Goal: Information Seeking & Learning: Learn about a topic

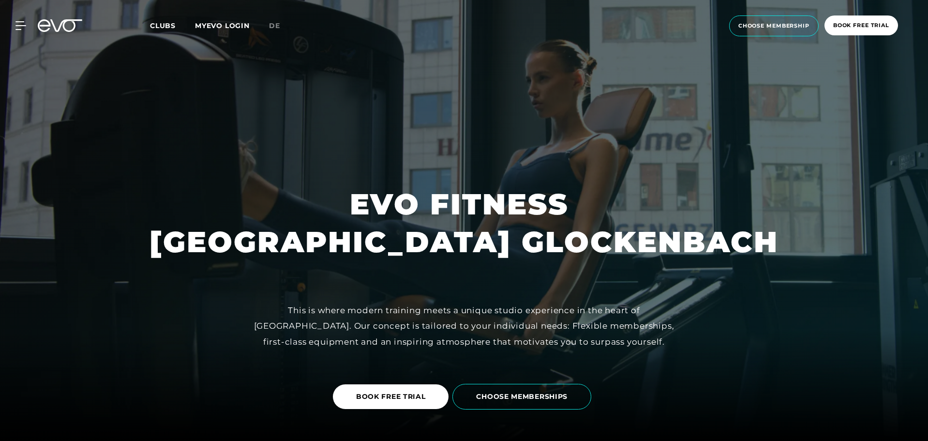
click at [56, 23] on icon at bounding box center [60, 25] width 45 height 13
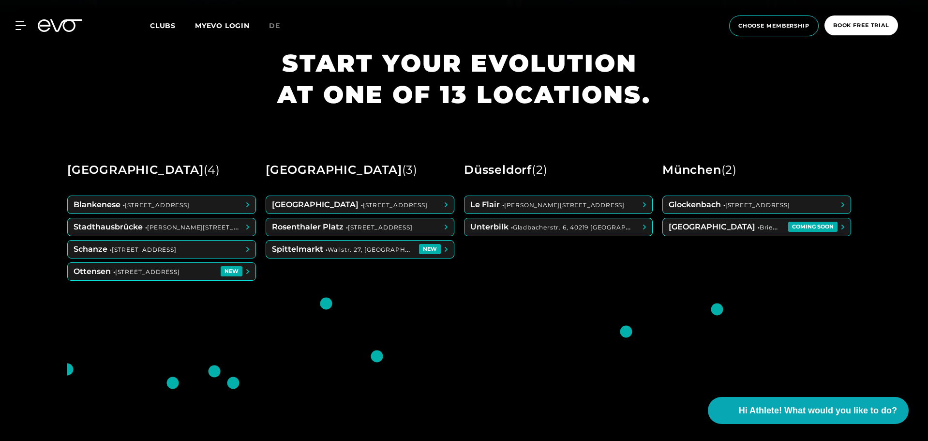
scroll to position [483, 0]
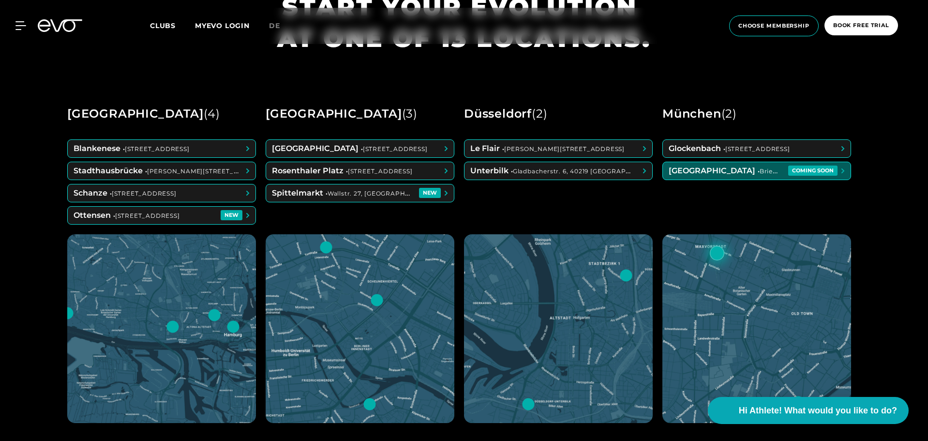
click at [738, 168] on span at bounding box center [757, 170] width 188 height 17
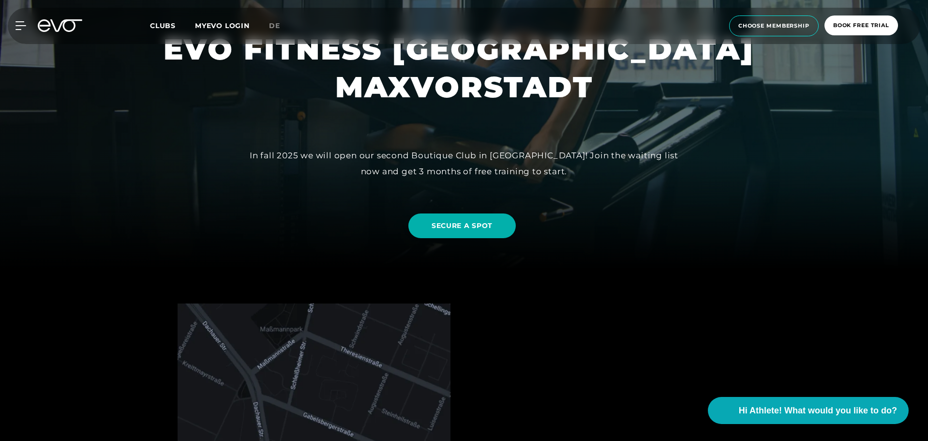
scroll to position [171, 0]
click at [500, 224] on link "SECURE A SPOT" at bounding box center [461, 225] width 107 height 25
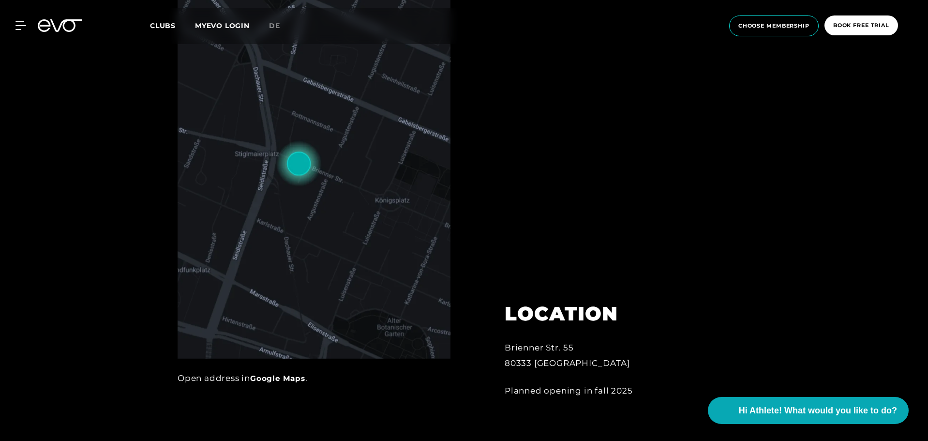
scroll to position [507, 0]
click at [346, 167] on img at bounding box center [314, 163] width 273 height 390
click at [285, 373] on link "Google Maps" at bounding box center [277, 377] width 55 height 9
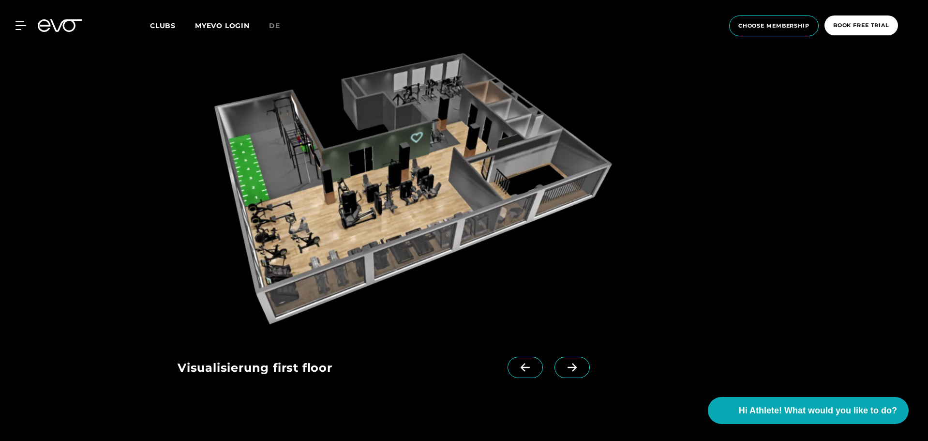
scroll to position [970, 0]
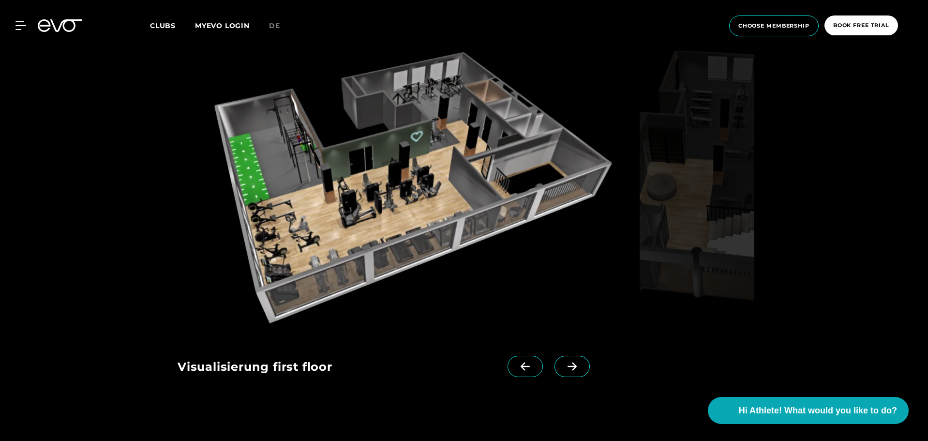
click at [508, 361] on span at bounding box center [525, 366] width 35 height 21
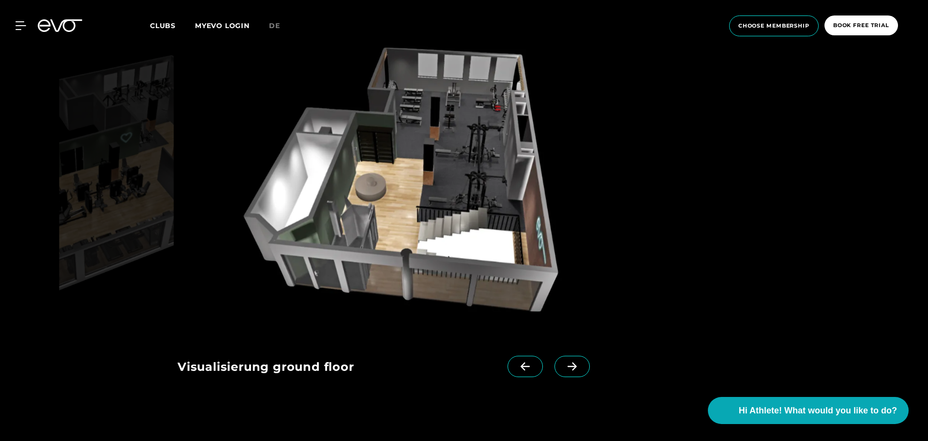
click at [517, 362] on icon at bounding box center [525, 366] width 17 height 9
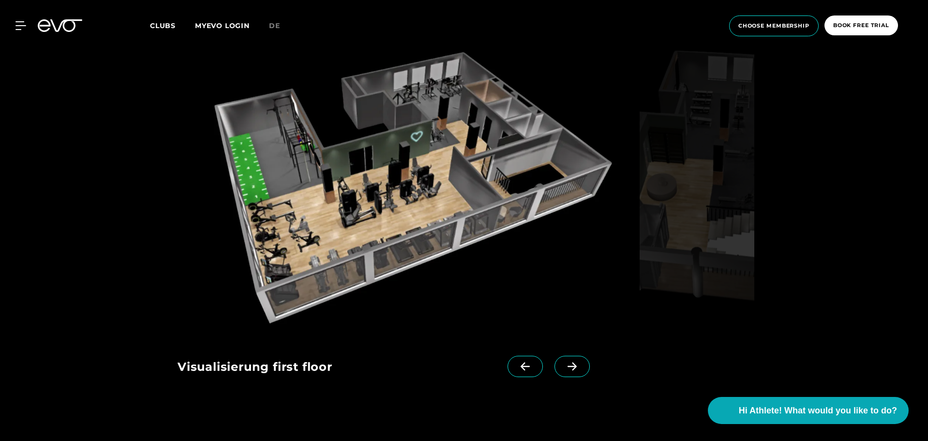
click at [517, 368] on icon at bounding box center [525, 366] width 17 height 9
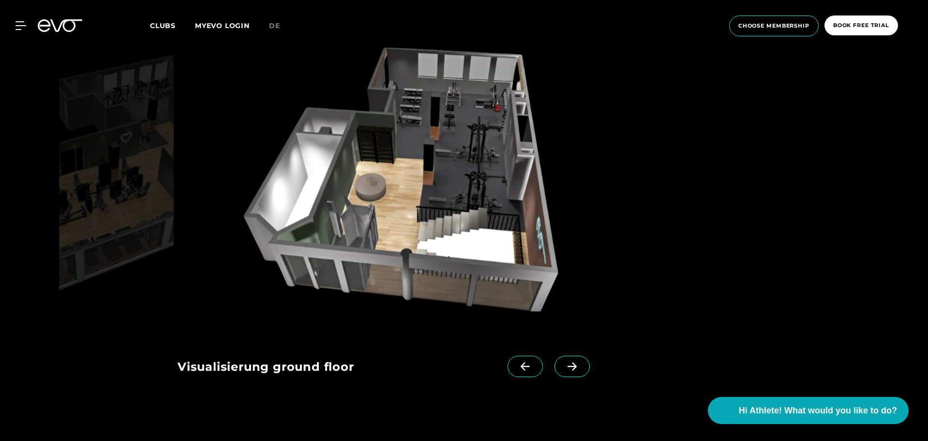
click at [564, 368] on icon at bounding box center [572, 366] width 17 height 9
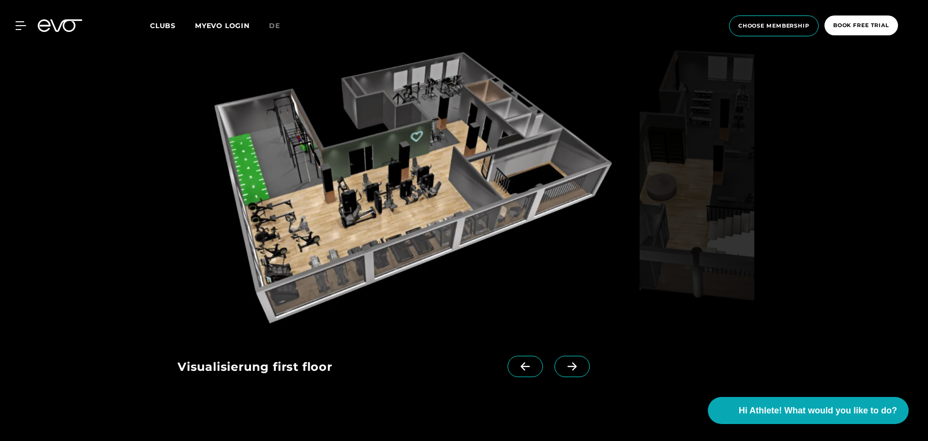
click at [564, 368] on icon at bounding box center [572, 366] width 17 height 9
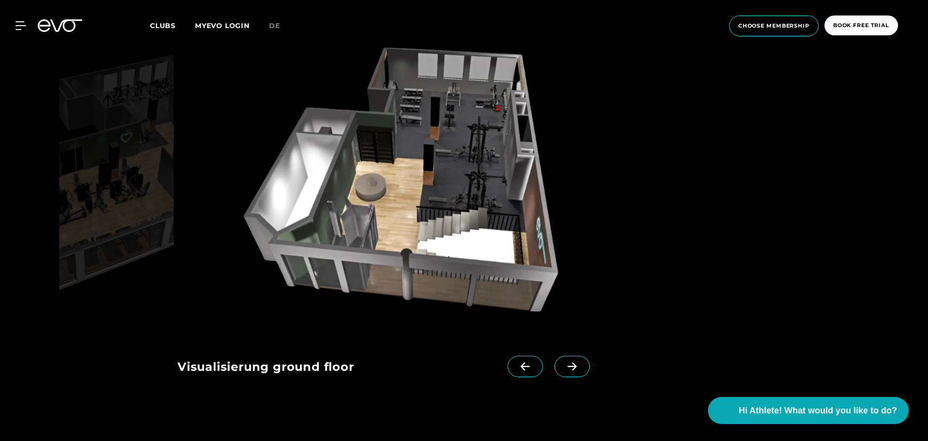
click at [523, 369] on span at bounding box center [525, 366] width 35 height 21
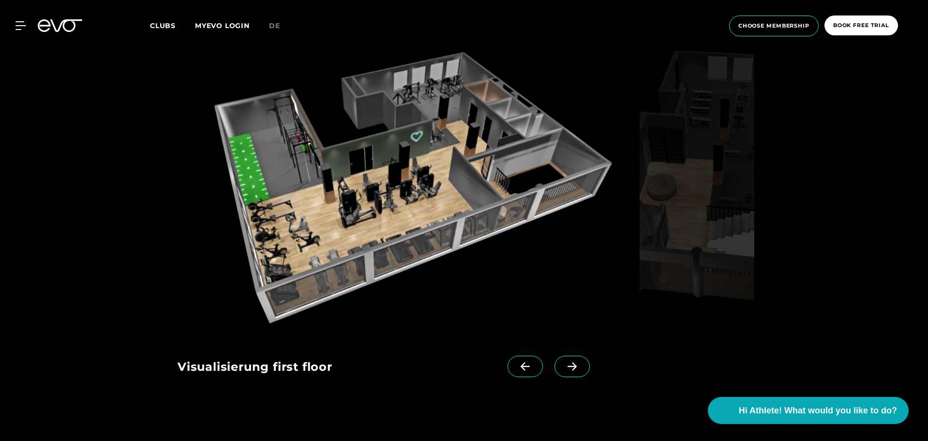
click at [564, 362] on icon at bounding box center [572, 366] width 17 height 9
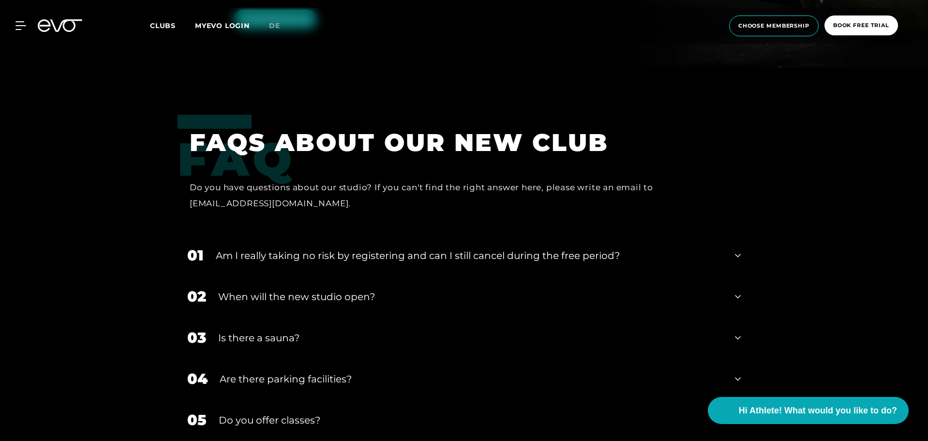
scroll to position [1974, 0]
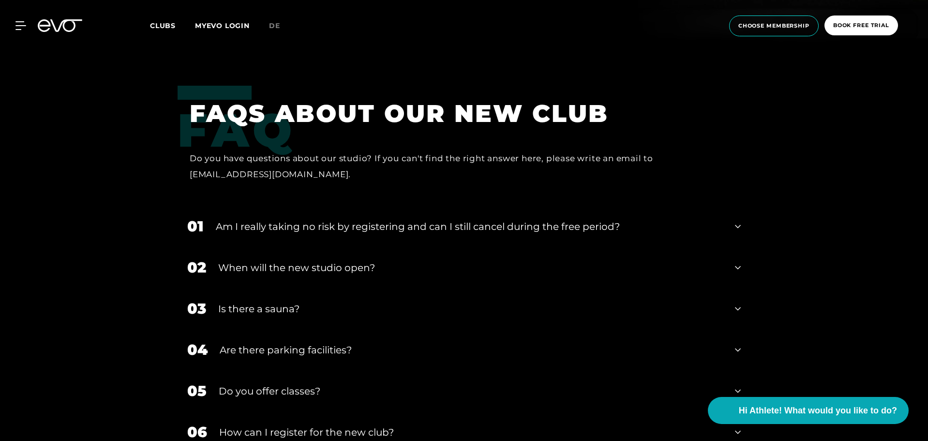
click at [544, 225] on div "Am I really taking no risk by registering and can I still cancel during the fre…" at bounding box center [469, 226] width 507 height 15
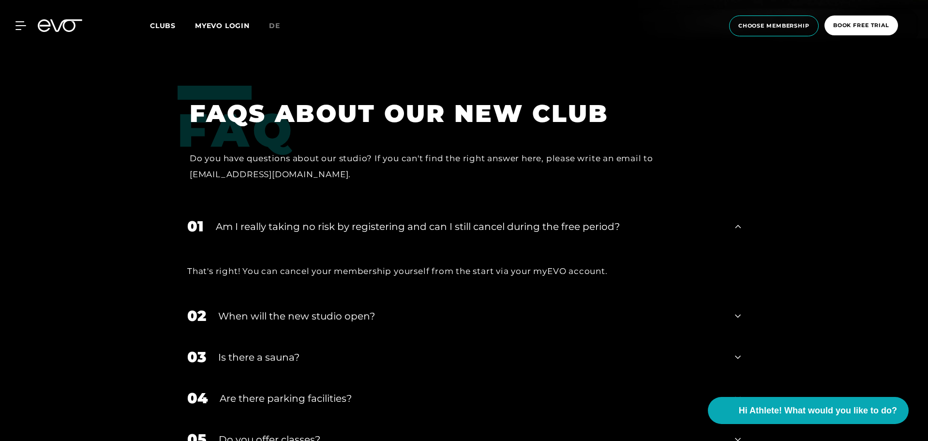
click at [544, 225] on div "Am I really taking no risk by registering and can I still cancel during the fre…" at bounding box center [469, 226] width 507 height 15
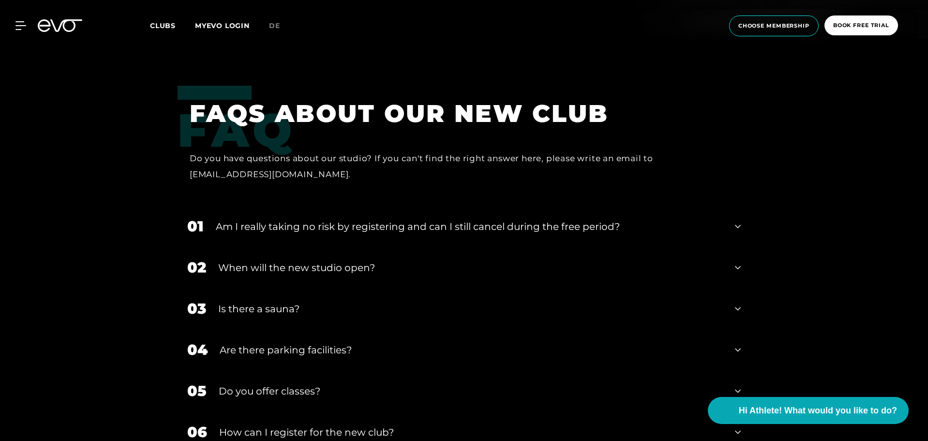
click at [371, 267] on div "When will the new studio open?" at bounding box center [470, 267] width 505 height 15
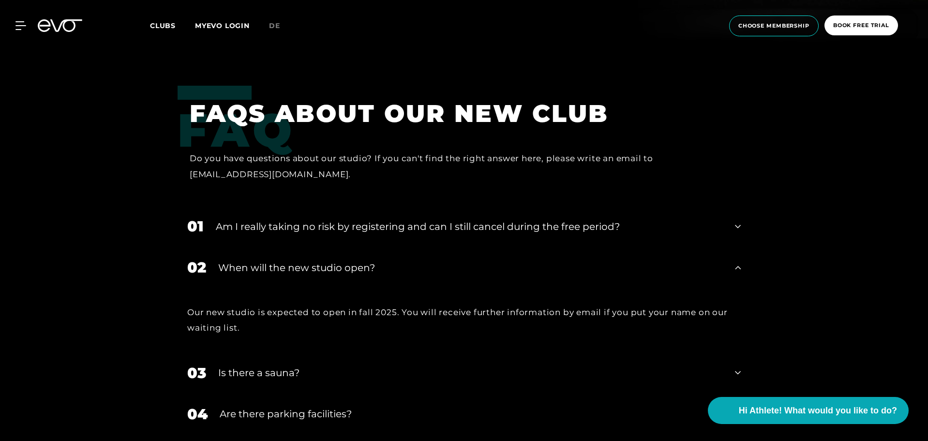
click at [371, 267] on div "When will the new studio open?" at bounding box center [470, 267] width 505 height 15
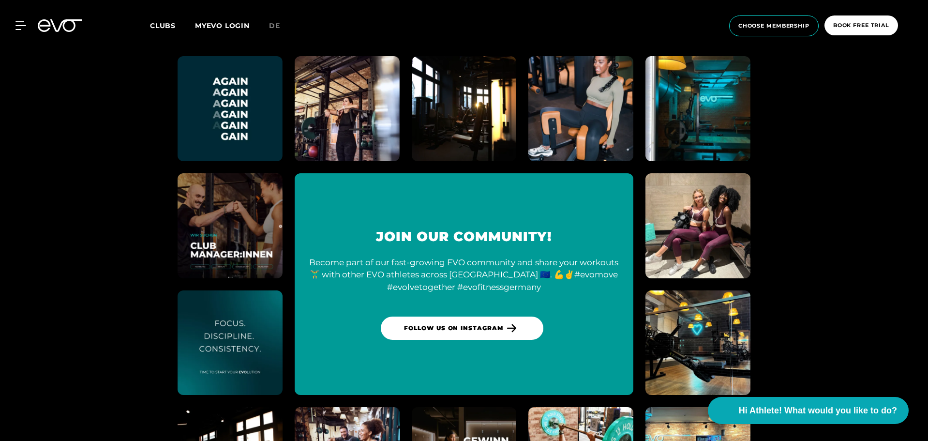
scroll to position [2711, 0]
